Goal: Information Seeking & Learning: Check status

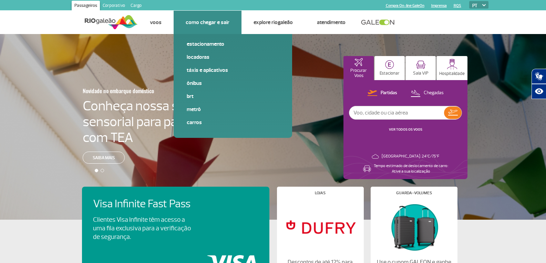
click at [203, 37] on div "Estacionamento Locadoras Táxis e aplicativos Ônibus BRT Metrô Carros" at bounding box center [233, 86] width 118 height 104
click at [203, 39] on div "Estacionamento Locadoras Táxis e aplicativos Ônibus BRT Metrô Carros" at bounding box center [233, 86] width 118 height 104
click at [203, 41] on link "Estacionamento" at bounding box center [233, 44] width 92 height 8
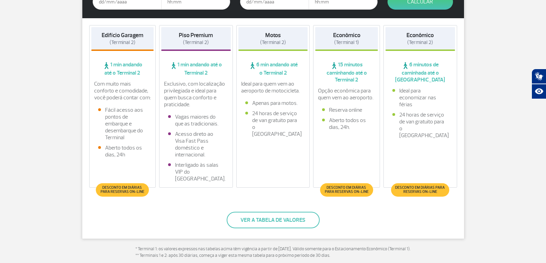
scroll to position [138, 0]
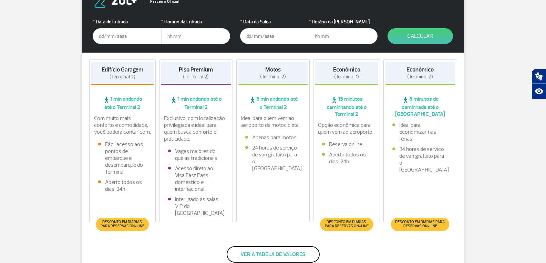
click at [258, 249] on button "Ver a tabela de valores" at bounding box center [273, 255] width 93 height 17
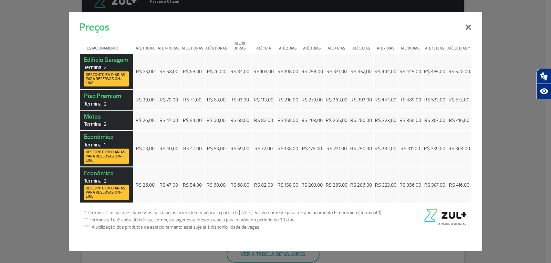
drag, startPoint x: 482, startPoint y: 23, endPoint x: 476, endPoint y: 23, distance: 5.9
click at [479, 23] on div "Preços ×" at bounding box center [275, 23] width 413 height 23
click at [474, 23] on button "×" at bounding box center [468, 26] width 18 height 25
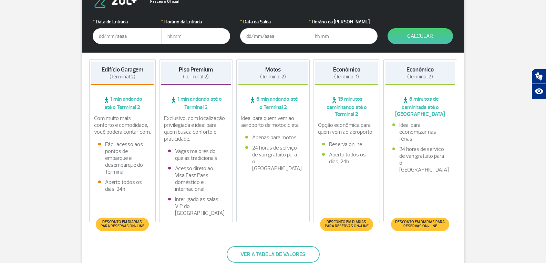
click at [245, 246] on div "Parceiro Oficial * Data de Entrada * Horário da Entrada * Data da Saída * Horár…" at bounding box center [273, 130] width 382 height 288
click at [248, 251] on button "Ver a tabela de valores" at bounding box center [273, 255] width 93 height 17
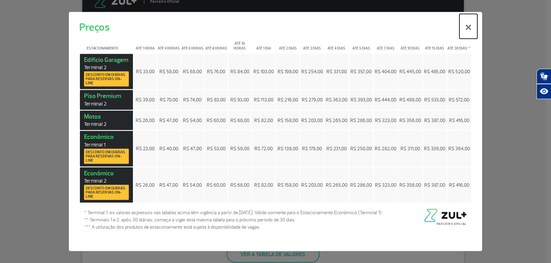
click at [468, 29] on button "×" at bounding box center [468, 26] width 18 height 25
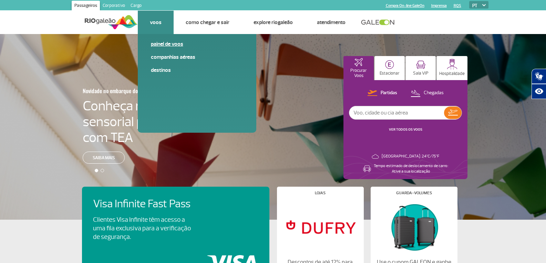
click at [162, 43] on link "Painel de voos" at bounding box center [197, 44] width 92 height 8
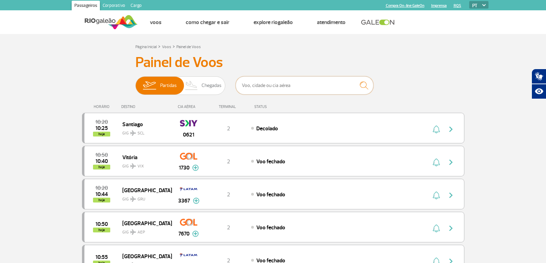
click at [271, 87] on input "text" at bounding box center [305, 85] width 138 height 18
type input "gol"
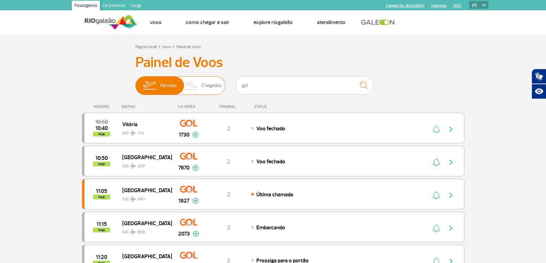
click at [208, 82] on span "Chegadas" at bounding box center [211, 86] width 20 height 18
click at [135, 82] on input "Partidas Chegadas" at bounding box center [135, 82] width 0 height 0
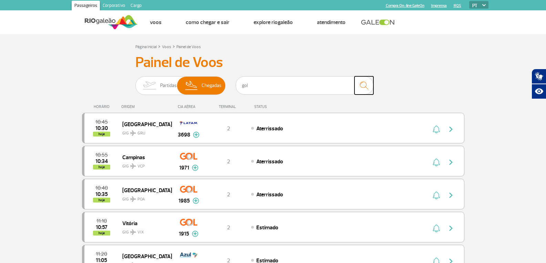
click at [367, 87] on img "submit" at bounding box center [363, 86] width 15 height 14
click at [365, 87] on img "submit" at bounding box center [363, 86] width 15 height 14
click at [316, 82] on input "gol" at bounding box center [305, 85] width 138 height 18
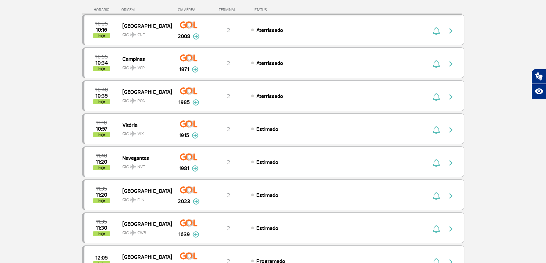
scroll to position [1067, 0]
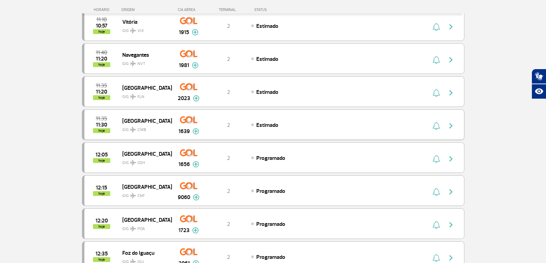
click at [340, 126] on div "Estimado" at bounding box center [327, 125] width 152 height 8
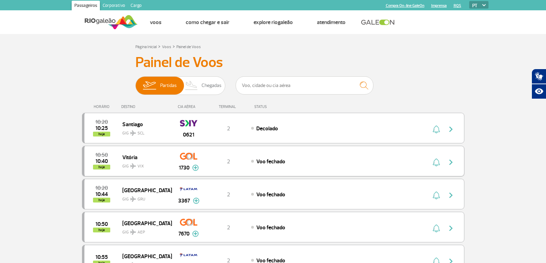
scroll to position [34, 0]
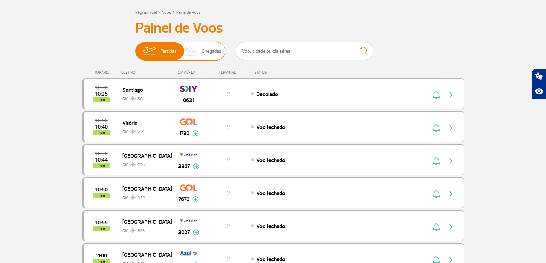
click at [197, 54] on img at bounding box center [191, 51] width 20 height 18
click at [135, 48] on input "Partidas Chegadas" at bounding box center [135, 48] width 0 height 0
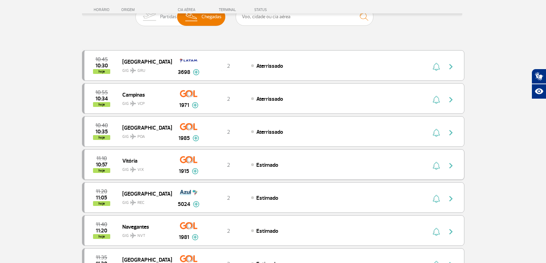
scroll to position [103, 0]
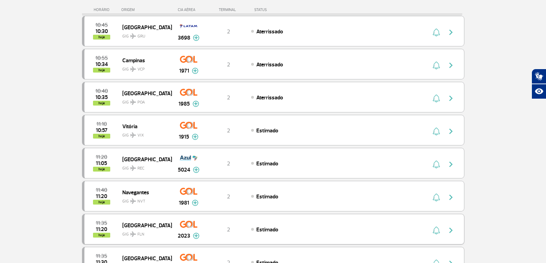
click at [400, 226] on div "Estimado" at bounding box center [327, 230] width 152 height 8
